Goal: Obtain resource: Download file/media

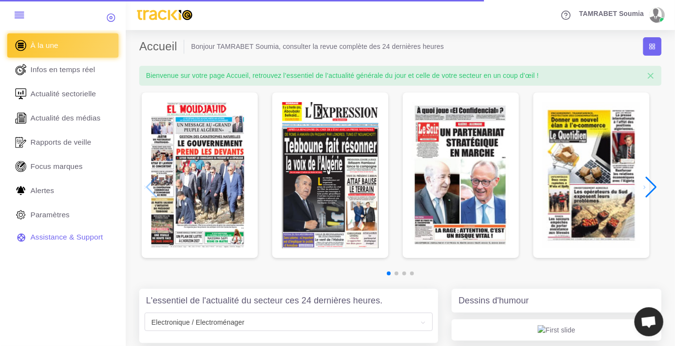
click at [656, 185] on div "Next slide" at bounding box center [650, 187] width 13 height 21
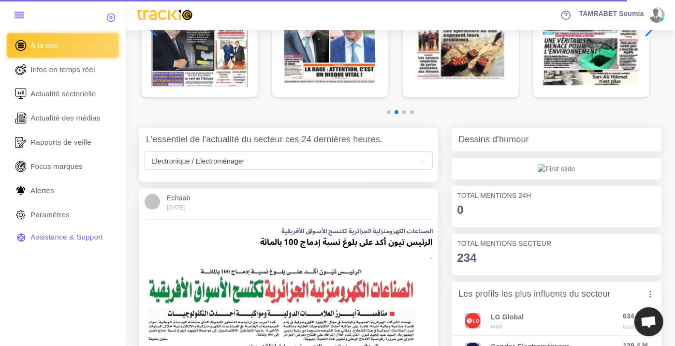
scroll to position [376, 0]
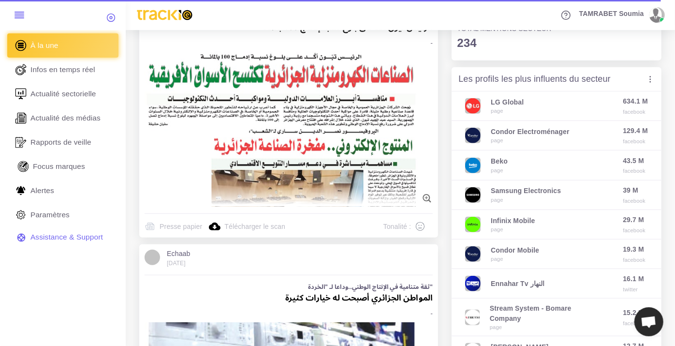
click at [78, 169] on span "Focus marques" at bounding box center [59, 166] width 52 height 11
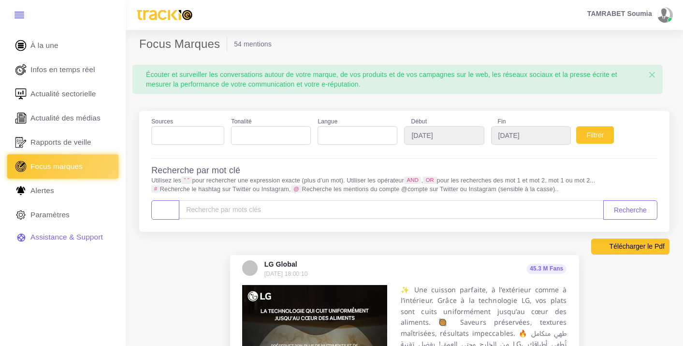
select select
select select "7"
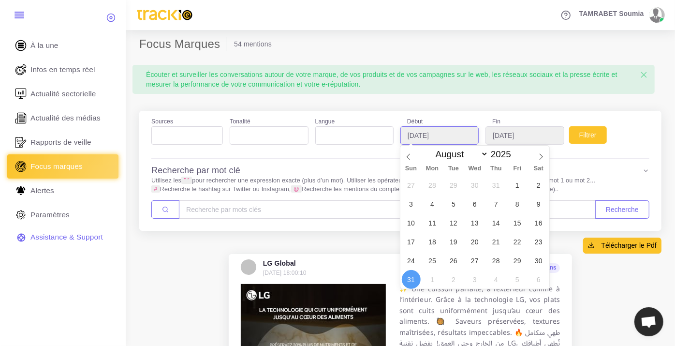
click at [426, 133] on input "[DATE]" at bounding box center [439, 135] width 78 height 18
type input "2025-08-01"
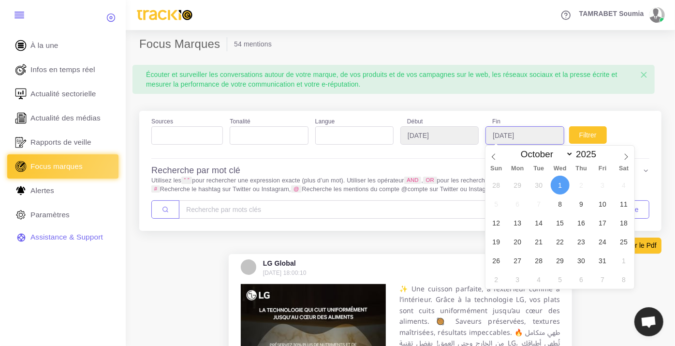
click at [535, 136] on input "2025-10-01" at bounding box center [525, 135] width 78 height 18
type input "2025-10-31"
click at [528, 137] on input "2025-10-31" at bounding box center [525, 135] width 78 height 18
click at [498, 155] on span at bounding box center [494, 154] width 16 height 16
select select "7"
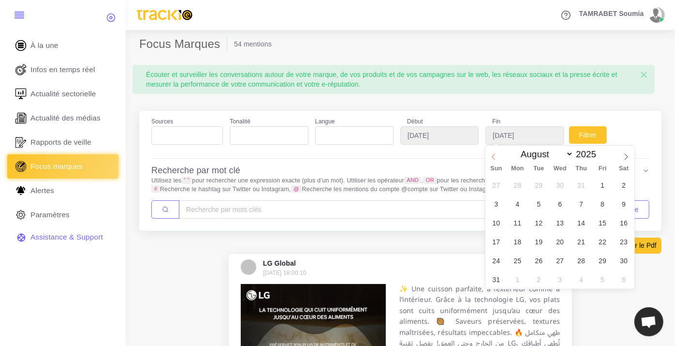
click at [498, 155] on span at bounding box center [494, 154] width 16 height 16
type input "2025-08-31"
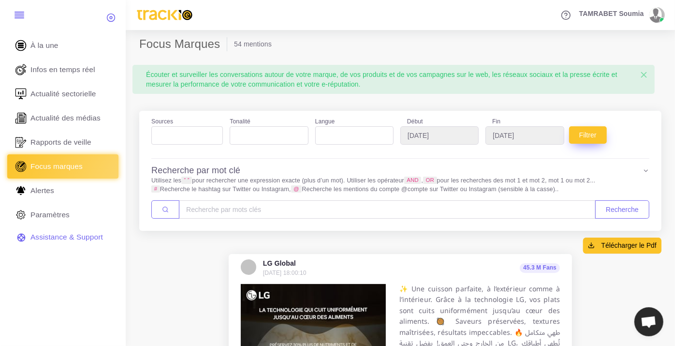
click at [589, 136] on button "Filtrer" at bounding box center [588, 134] width 38 height 17
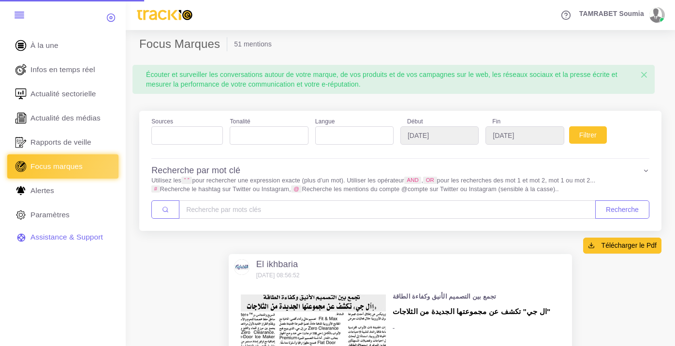
select select
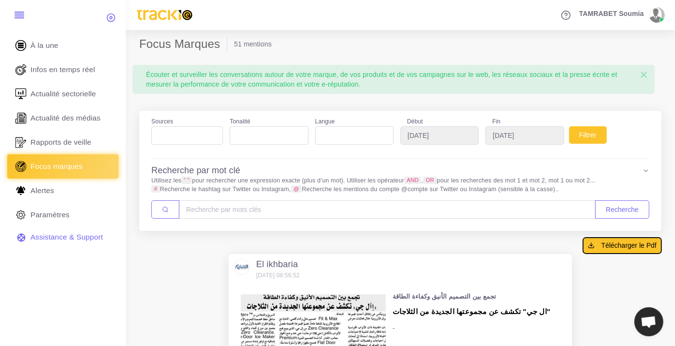
click at [629, 247] on span "Télécharger le Pdf" at bounding box center [629, 245] width 55 height 10
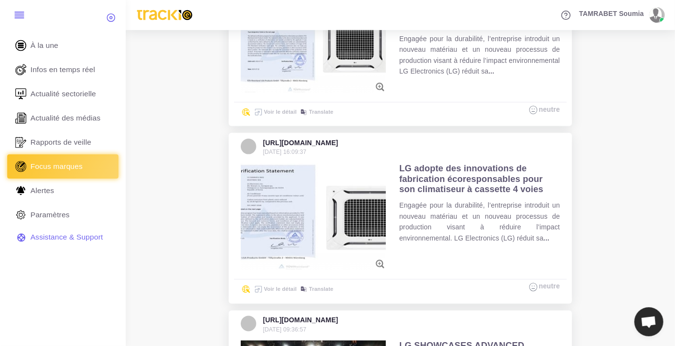
scroll to position [698, 0]
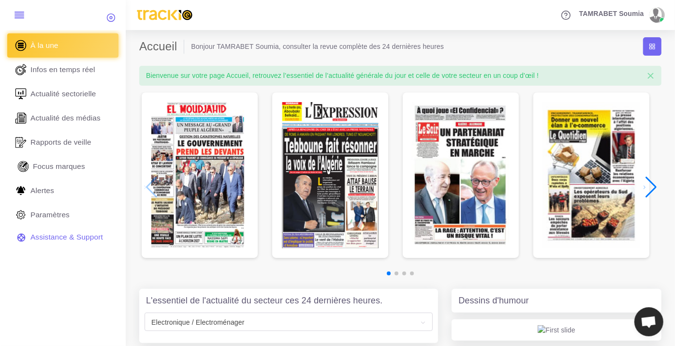
click at [59, 160] on link "Focus marques" at bounding box center [62, 166] width 111 height 24
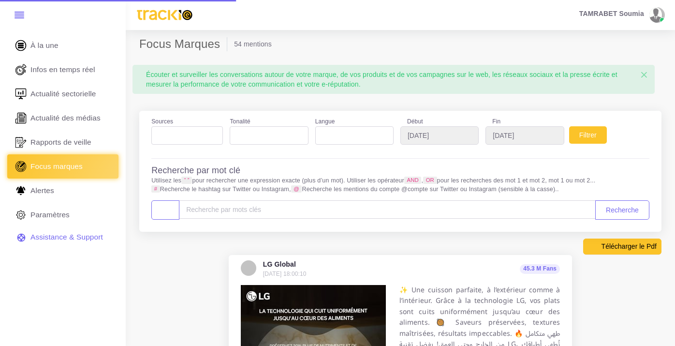
select select
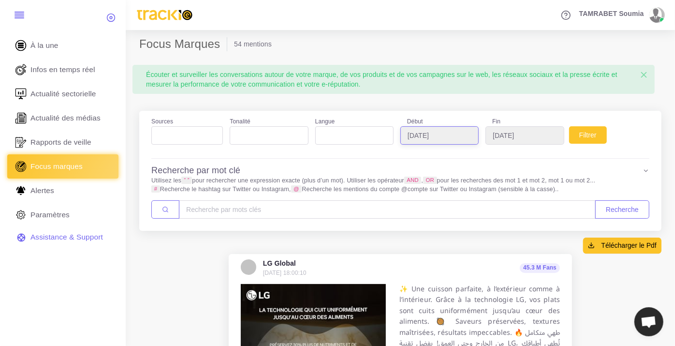
click at [447, 137] on input "[DATE]" at bounding box center [439, 135] width 78 height 18
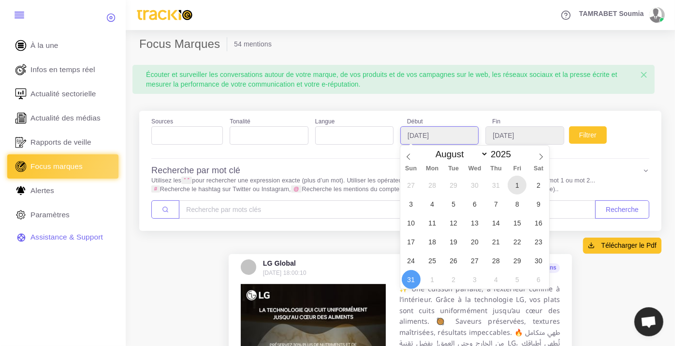
type input "2025-08-01"
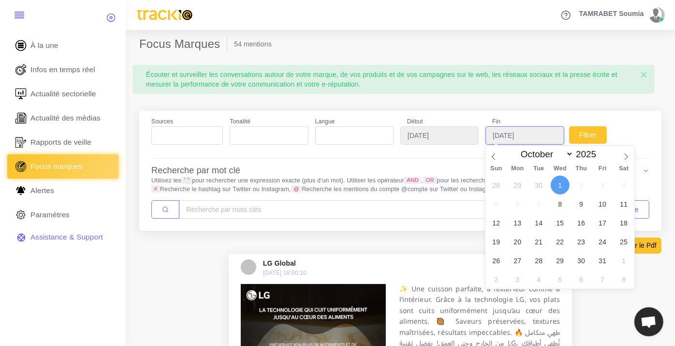
click at [534, 137] on input "2025-10-01" at bounding box center [525, 135] width 78 height 18
click at [490, 154] on span at bounding box center [494, 154] width 16 height 16
select select "7"
click at [490, 154] on span at bounding box center [494, 154] width 16 height 16
type input "2025-08-31"
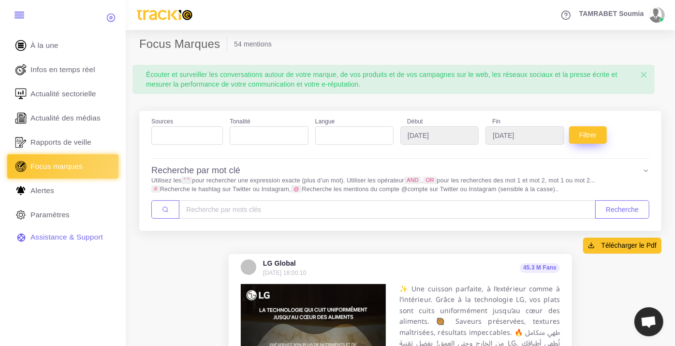
click at [578, 134] on button "Filtrer" at bounding box center [588, 134] width 38 height 17
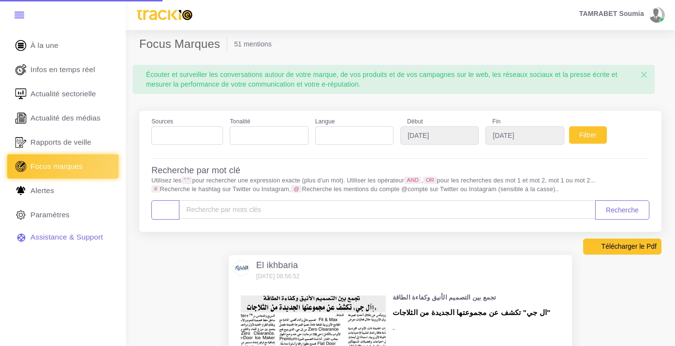
select select
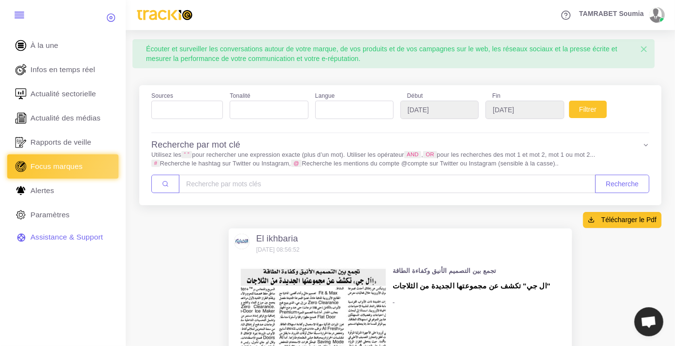
scroll to position [107, 0]
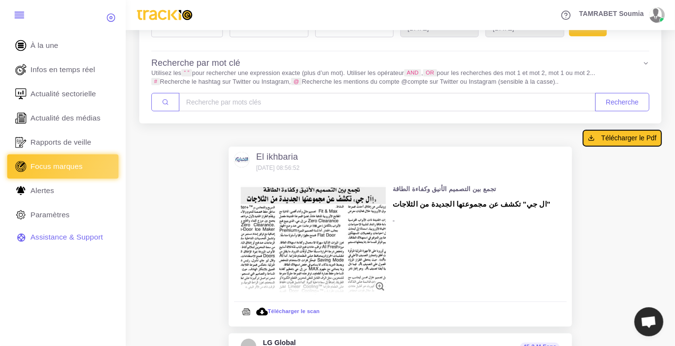
click at [626, 140] on span "Télécharger le Pdf" at bounding box center [629, 138] width 55 height 10
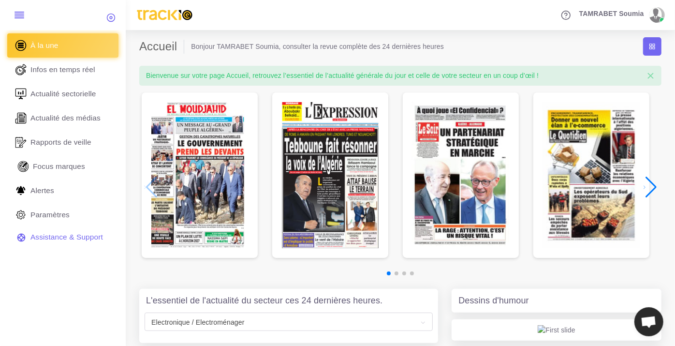
click at [72, 159] on link "Focus marques" at bounding box center [62, 166] width 111 height 24
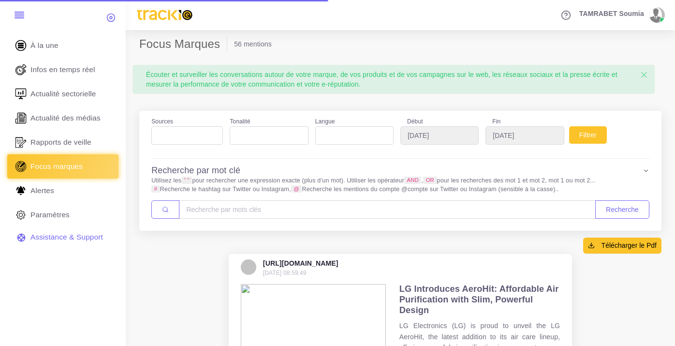
select select
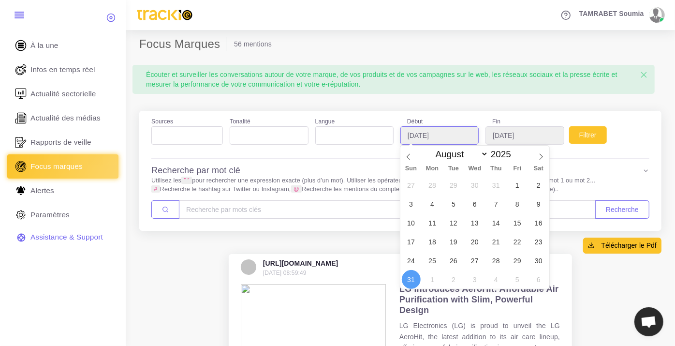
click at [453, 141] on input "[DATE]" at bounding box center [439, 135] width 78 height 18
type input "[DATE]"
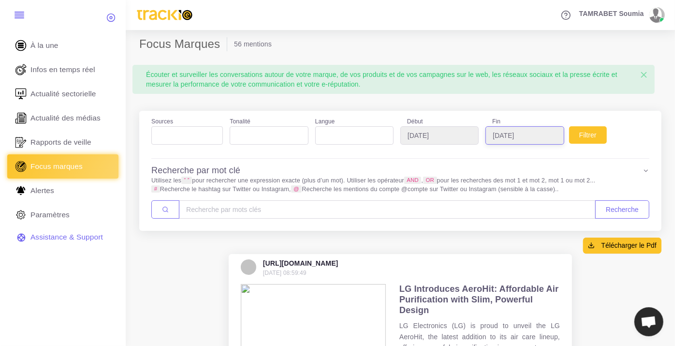
click at [529, 136] on input "[DATE]" at bounding box center [525, 135] width 78 height 18
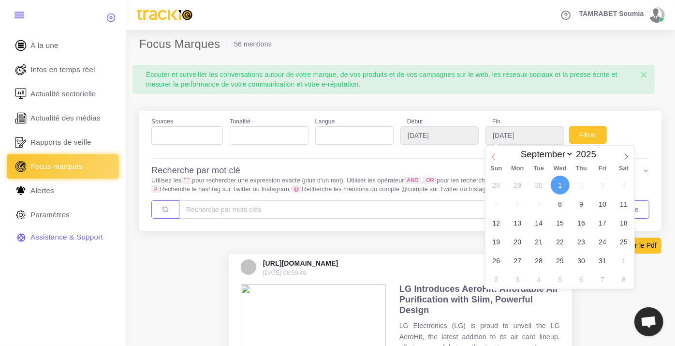
click at [501, 157] on span at bounding box center [494, 154] width 16 height 16
select select "7"
click at [501, 157] on span at bounding box center [494, 154] width 16 height 16
type input "[DATE]"
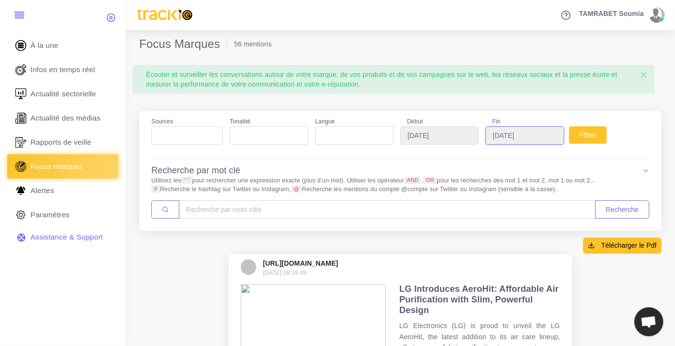
scroll to position [54, 0]
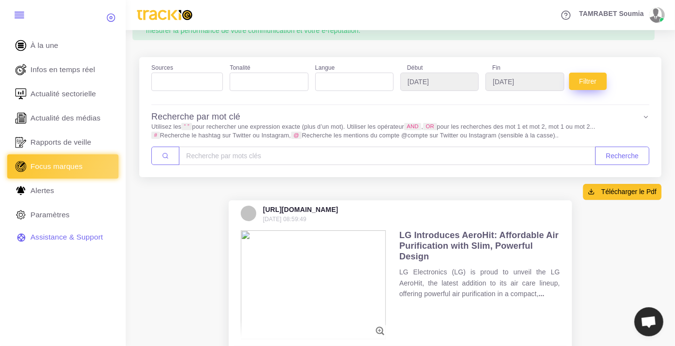
click at [586, 87] on button "Filtrer" at bounding box center [588, 81] width 38 height 17
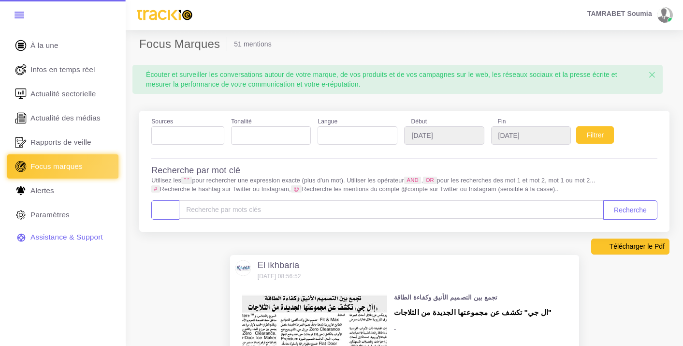
select select
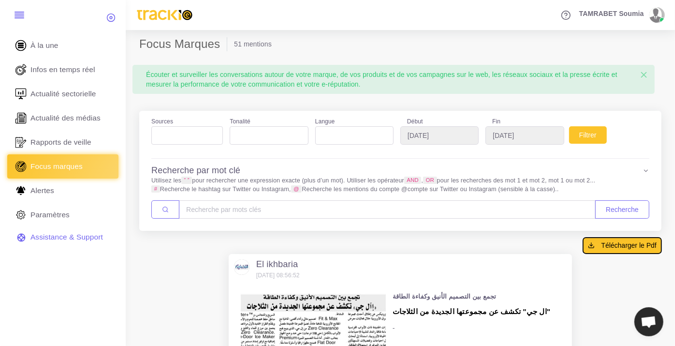
click at [628, 250] on button "Télécharger le Pdf" at bounding box center [622, 244] width 78 height 15
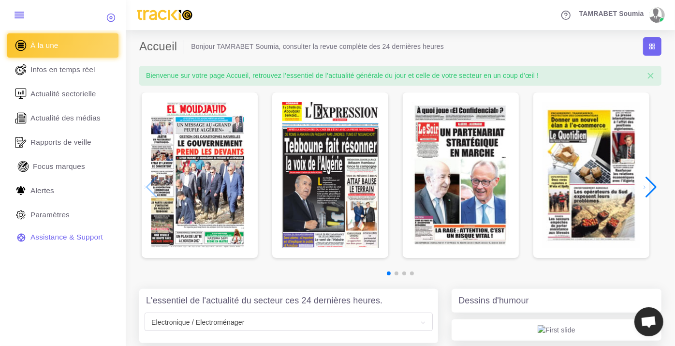
click at [57, 161] on span "Focus marques" at bounding box center [59, 166] width 52 height 11
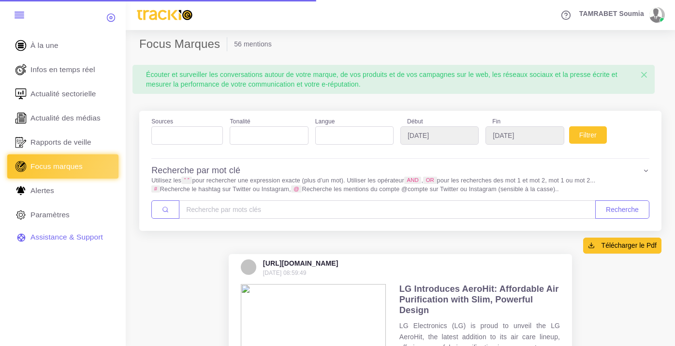
select select
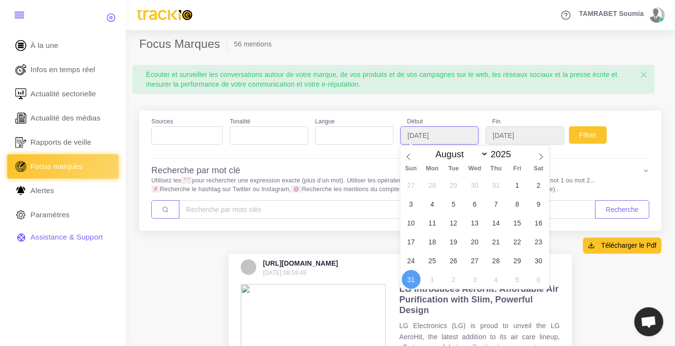
click at [438, 136] on input "[DATE]" at bounding box center [439, 135] width 78 height 18
type input "2025-08-01"
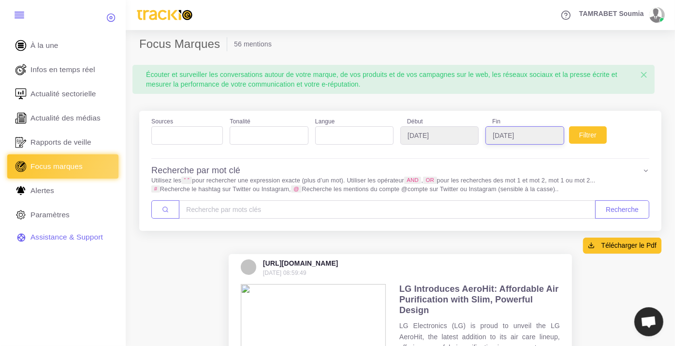
click at [500, 138] on input "2025-10-01" at bounding box center [525, 135] width 78 height 18
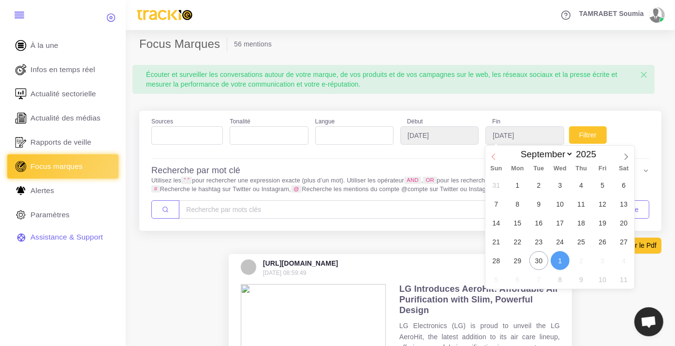
click at [495, 157] on icon at bounding box center [493, 156] width 7 height 7
select select "7"
click at [495, 157] on icon at bounding box center [493, 156] width 7 height 7
type input "2025-08-31"
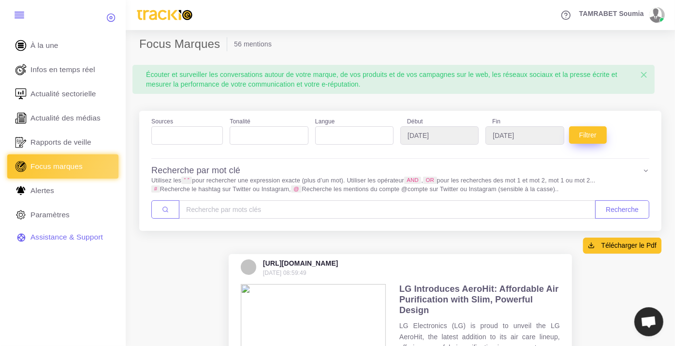
click at [580, 138] on button "Filtrer" at bounding box center [588, 134] width 38 height 17
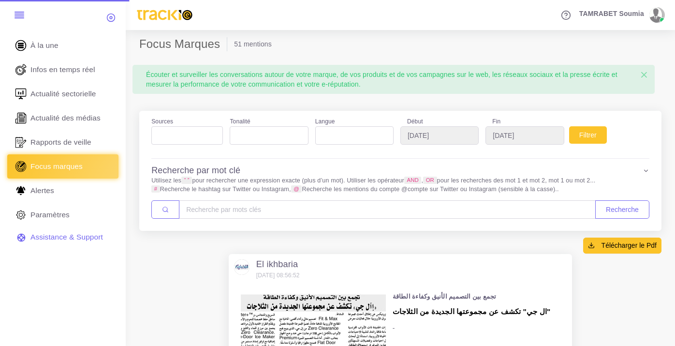
select select
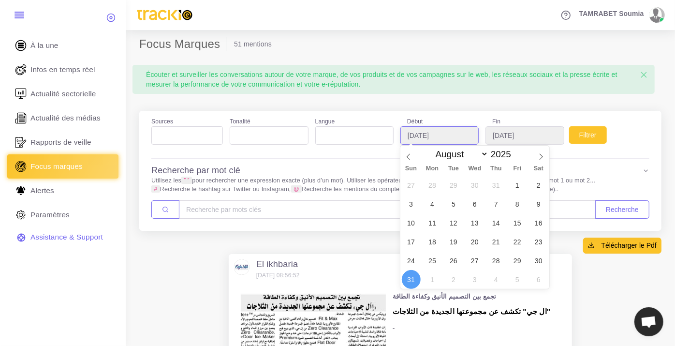
click at [426, 138] on input "[DATE]" at bounding box center [439, 135] width 78 height 18
click at [412, 163] on div "Sun Mon Tue Wed Thu Fri Sat" at bounding box center [474, 169] width 149 height 14
type input "[DATE]"
click at [419, 136] on input "[DATE]" at bounding box center [439, 135] width 78 height 18
select select "6"
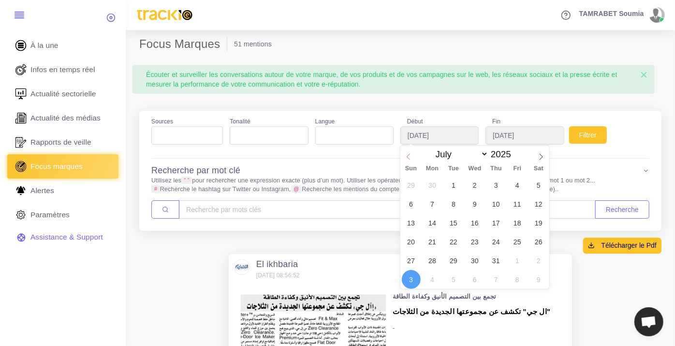
click at [404, 156] on span at bounding box center [408, 154] width 16 height 16
type input "[DATE]"
click at [496, 263] on div "El ikhbaria [DATE] 08:56:52 El ikhbaria [DATE] 08:56:52" at bounding box center [400, 269] width 333 height 20
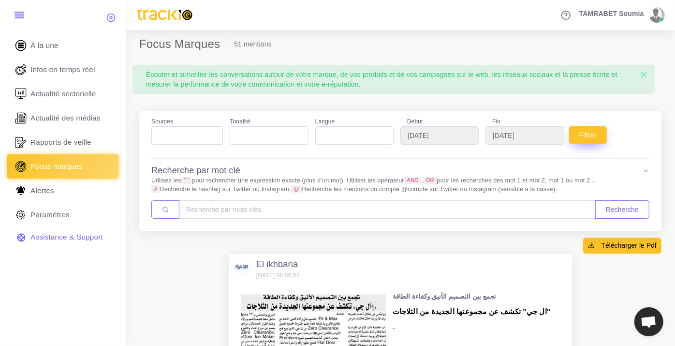
click at [602, 139] on button "Filtrer" at bounding box center [588, 134] width 38 height 17
select select
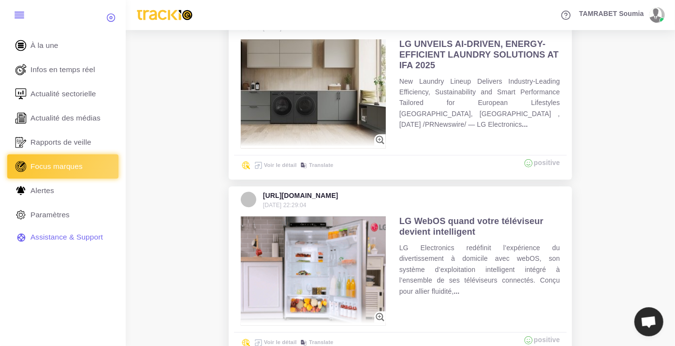
scroll to position [1673, 0]
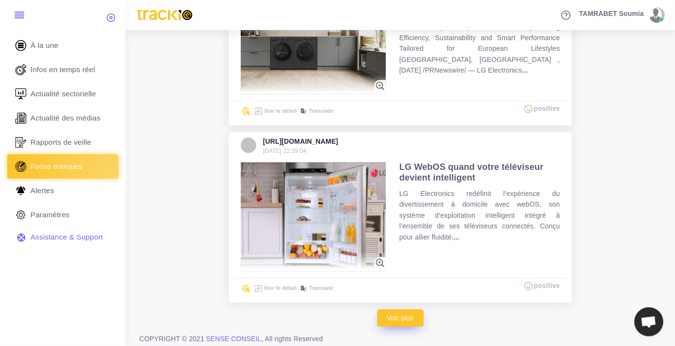
click at [406, 313] on link "Voir plus" at bounding box center [400, 317] width 47 height 17
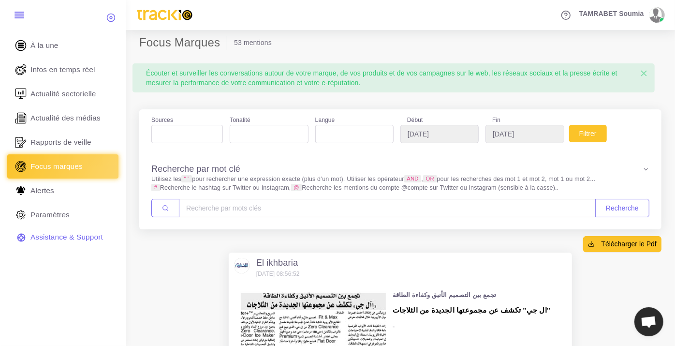
scroll to position [0, 0]
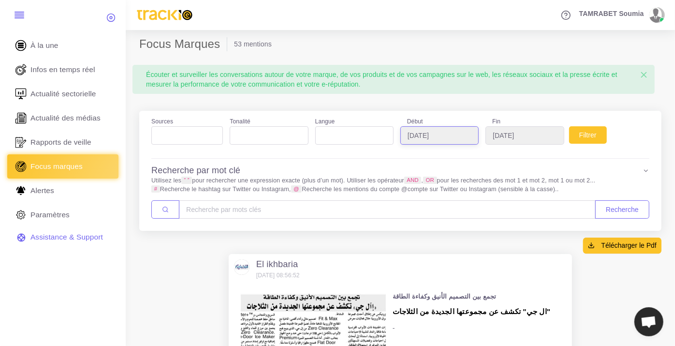
click at [435, 133] on input "2025-08-31" at bounding box center [439, 135] width 78 height 18
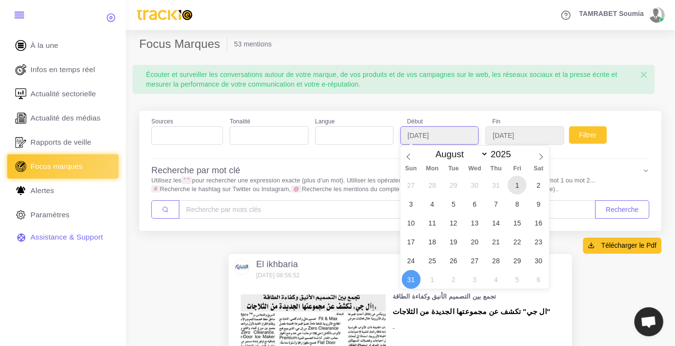
type input "2025-08-01"
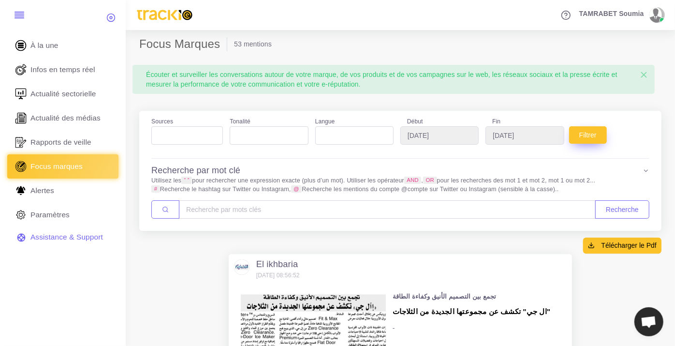
click at [595, 136] on button "Filtrer" at bounding box center [588, 134] width 38 height 17
select select
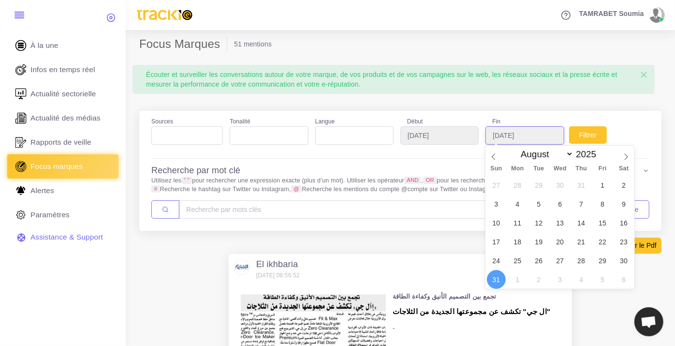
click at [499, 141] on input "[DATE]" at bounding box center [525, 135] width 78 height 18
type input "[DATE]"
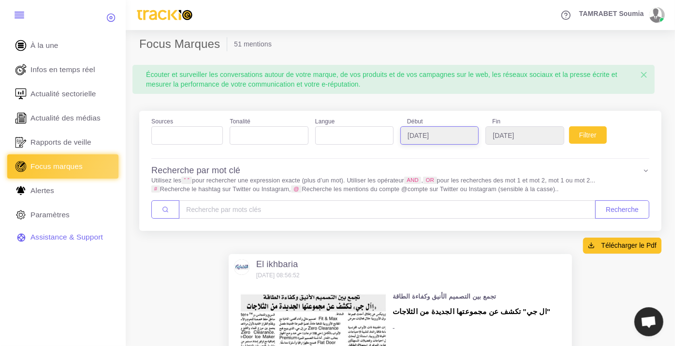
click at [429, 132] on input "[DATE]" at bounding box center [439, 135] width 78 height 18
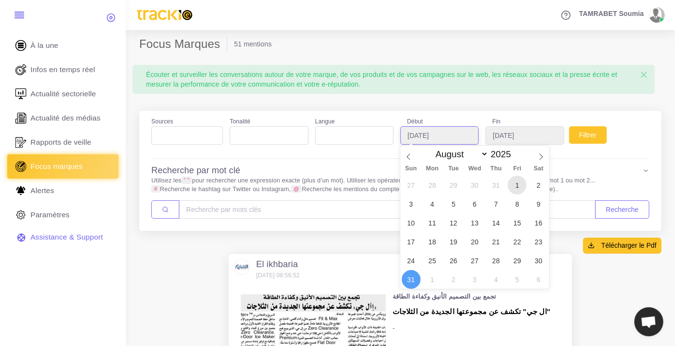
type input "[DATE]"
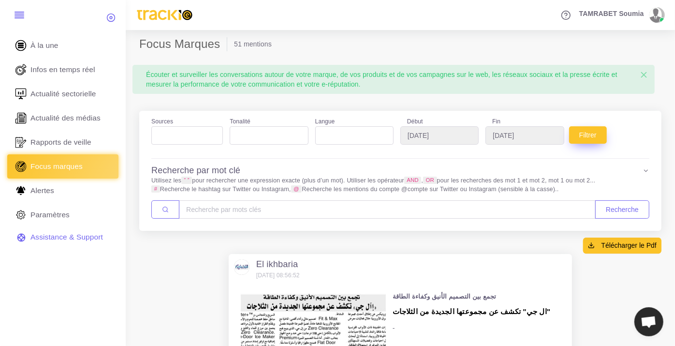
click at [589, 133] on button "Filtrer" at bounding box center [588, 134] width 38 height 17
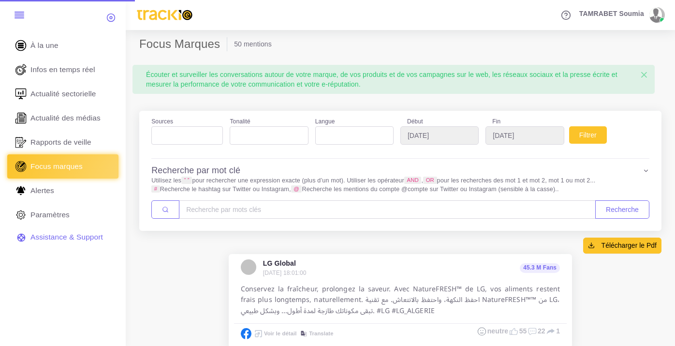
select select
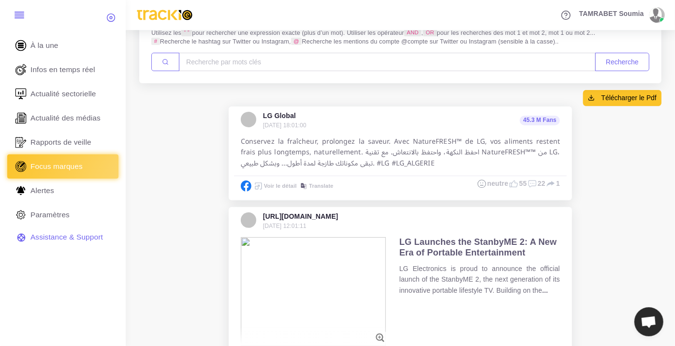
scroll to position [54, 0]
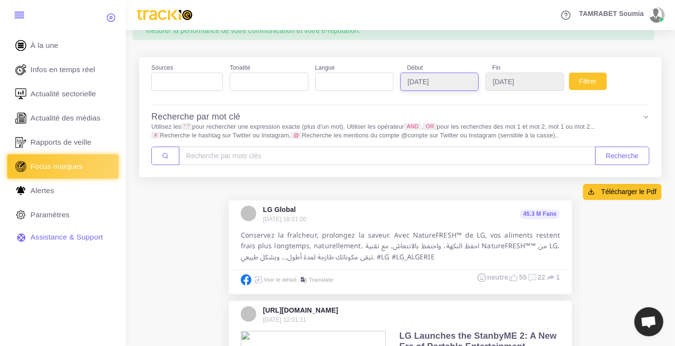
click at [421, 82] on input "[DATE]" at bounding box center [439, 82] width 78 height 18
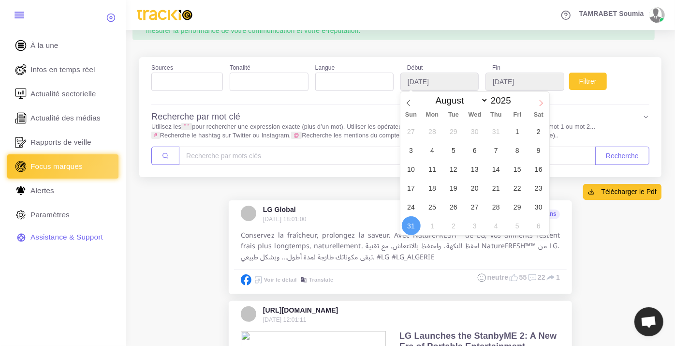
select select "8"
click at [542, 107] on span at bounding box center [541, 100] width 16 height 16
type input "[DATE]"
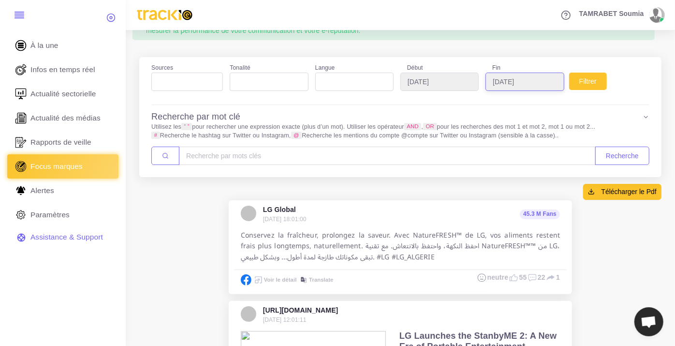
click at [553, 86] on input "[DATE]" at bounding box center [525, 82] width 78 height 18
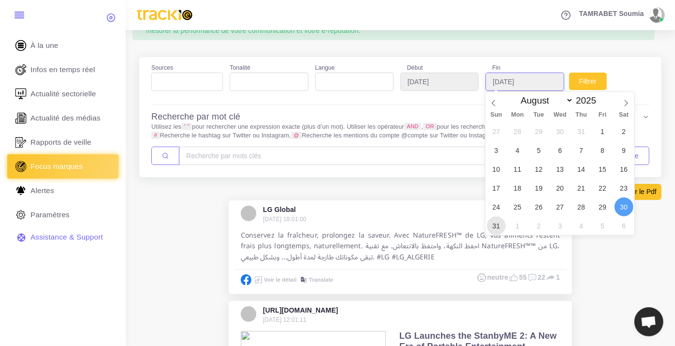
type input "[DATE]"
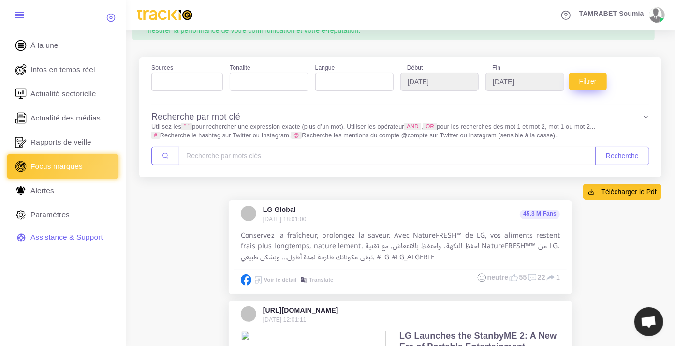
click at [590, 85] on button "Filtrer" at bounding box center [588, 81] width 38 height 17
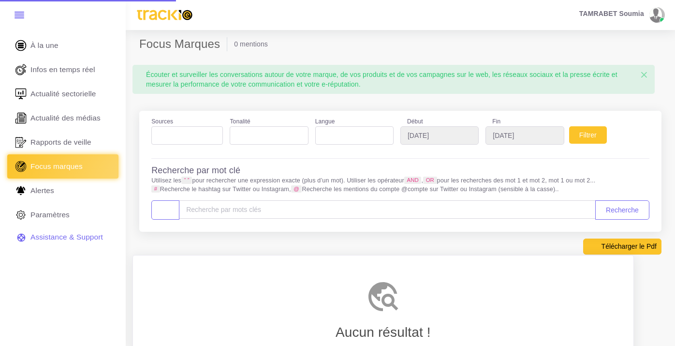
select select
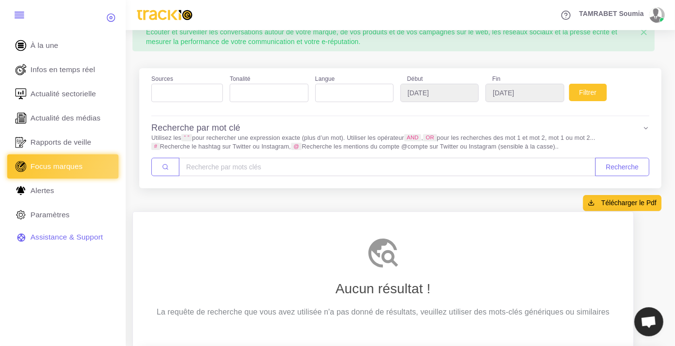
scroll to position [41, 0]
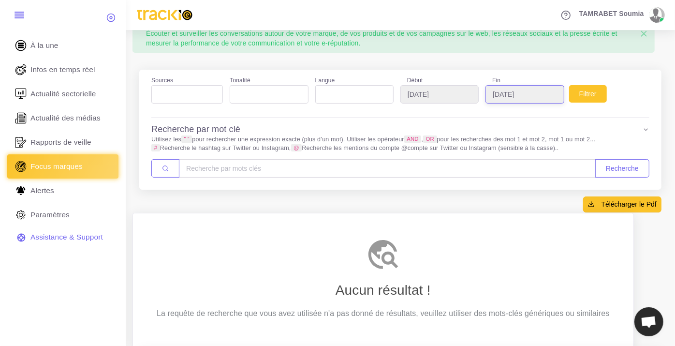
click at [528, 98] on input "[DATE]" at bounding box center [525, 94] width 78 height 18
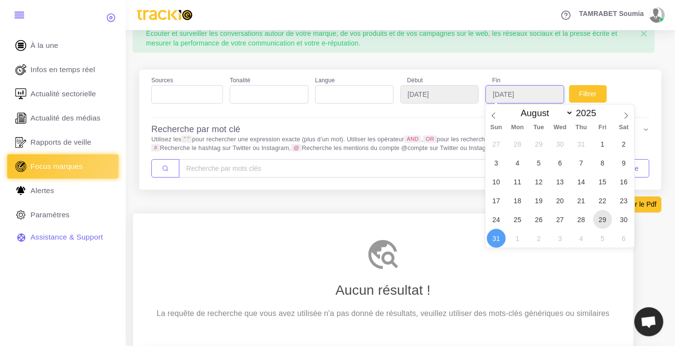
type input "[DATE]"
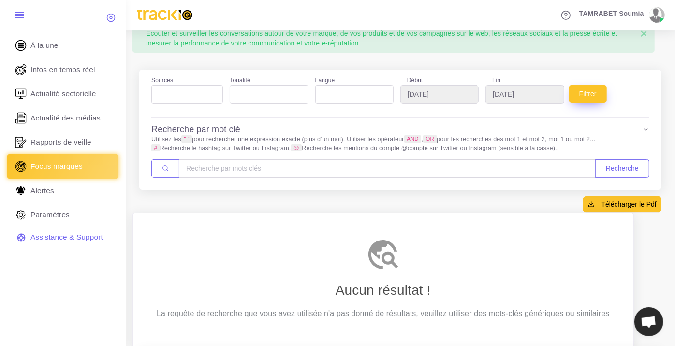
click at [575, 91] on button "Filtrer" at bounding box center [588, 93] width 38 height 17
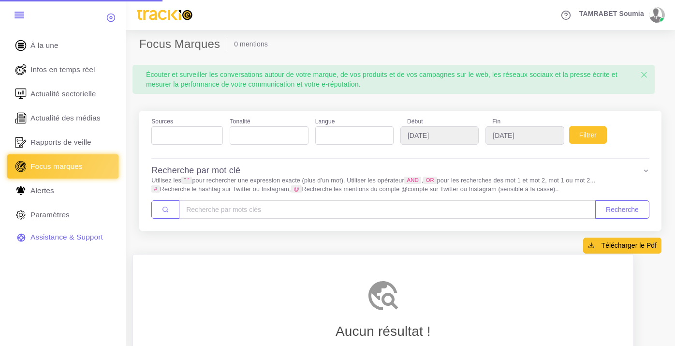
select select
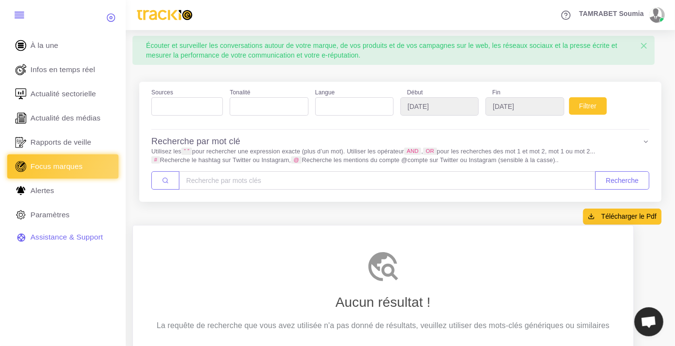
scroll to position [54, 0]
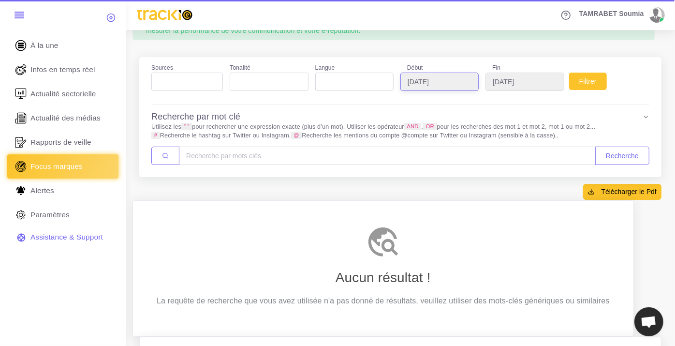
click at [426, 83] on input "[DATE]" at bounding box center [439, 82] width 78 height 18
click at [513, 83] on input "2025-08-29" at bounding box center [525, 82] width 78 height 18
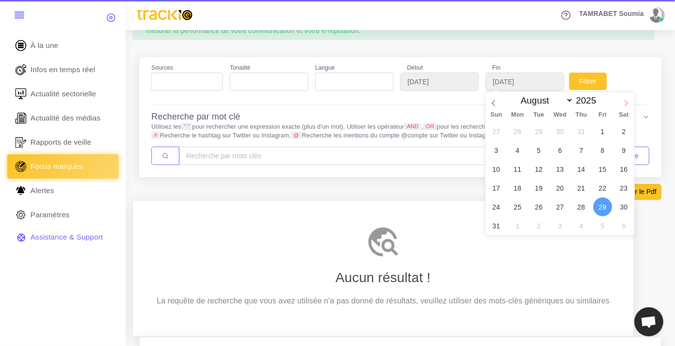
select select "8"
click at [623, 103] on icon at bounding box center [626, 103] width 7 height 7
type input "[DATE]"
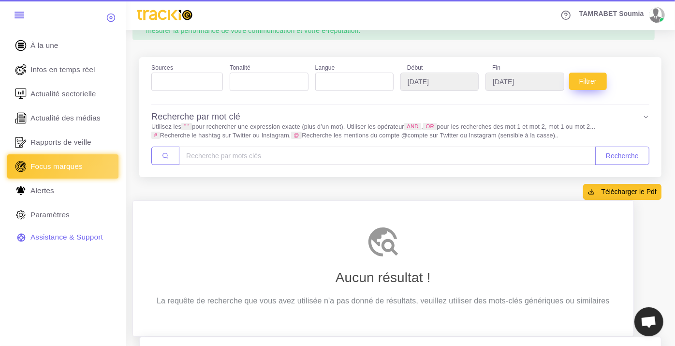
click at [586, 81] on button "Filtrer" at bounding box center [588, 81] width 38 height 17
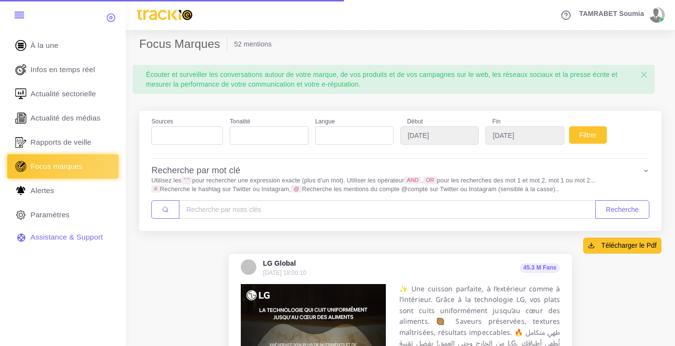
select select
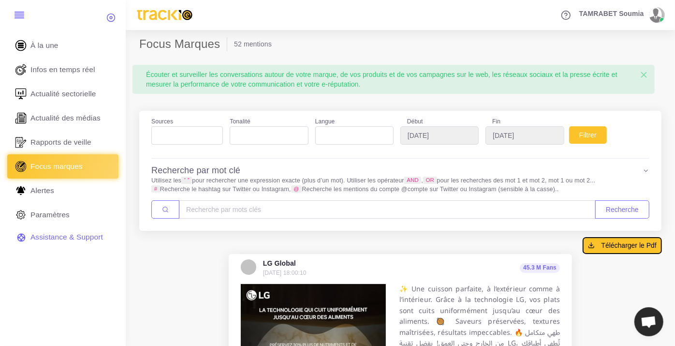
click at [637, 243] on span "Télécharger le Pdf" at bounding box center [629, 245] width 55 height 10
